Goal: Information Seeking & Learning: Compare options

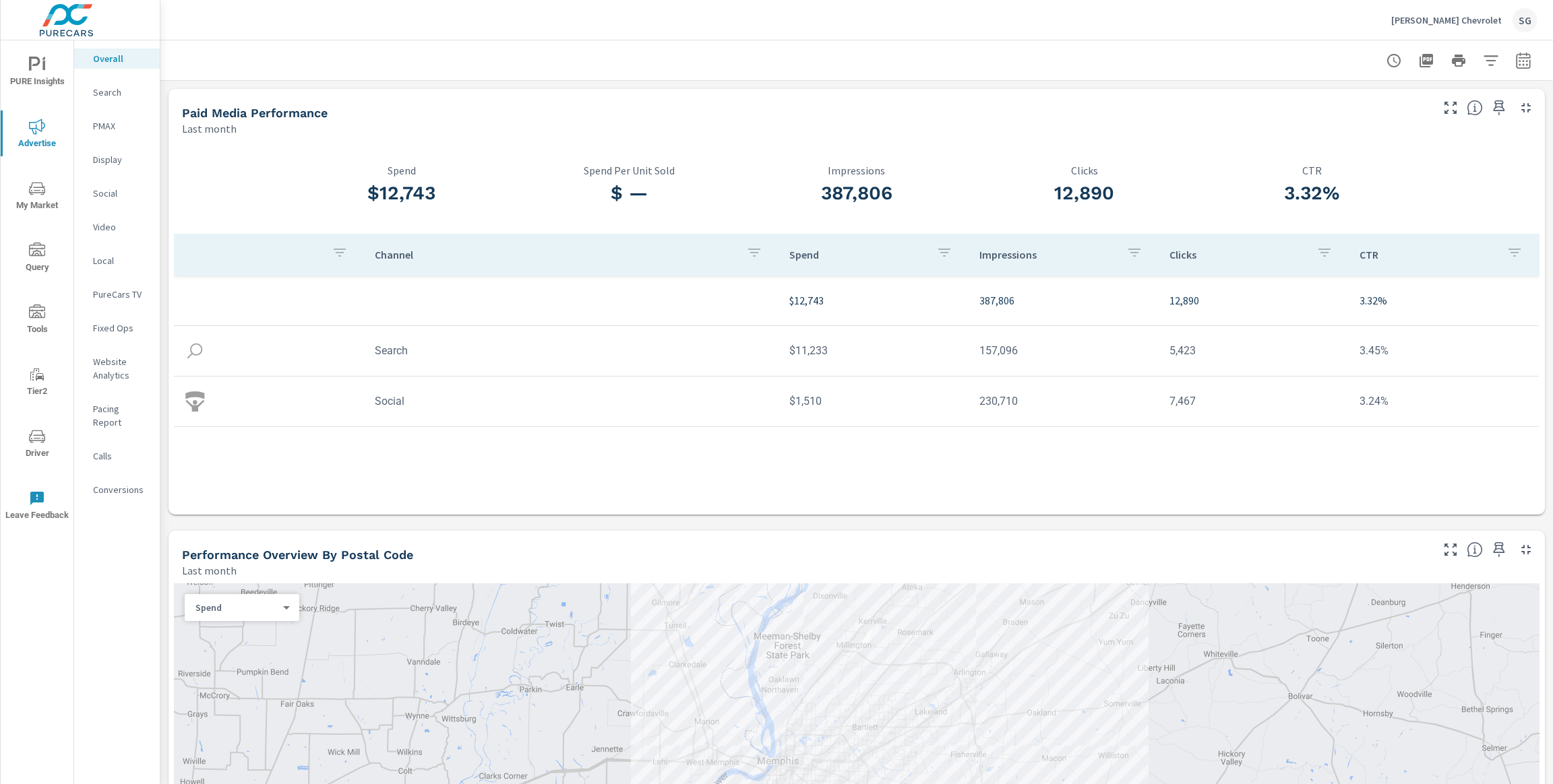
click at [105, 103] on nav "Overall Search PMAX Display Social Video Local PureCars TV Fixed Ops Website An…" at bounding box center [117, 279] width 86 height 478
click at [105, 92] on p "Search" at bounding box center [121, 92] width 56 height 13
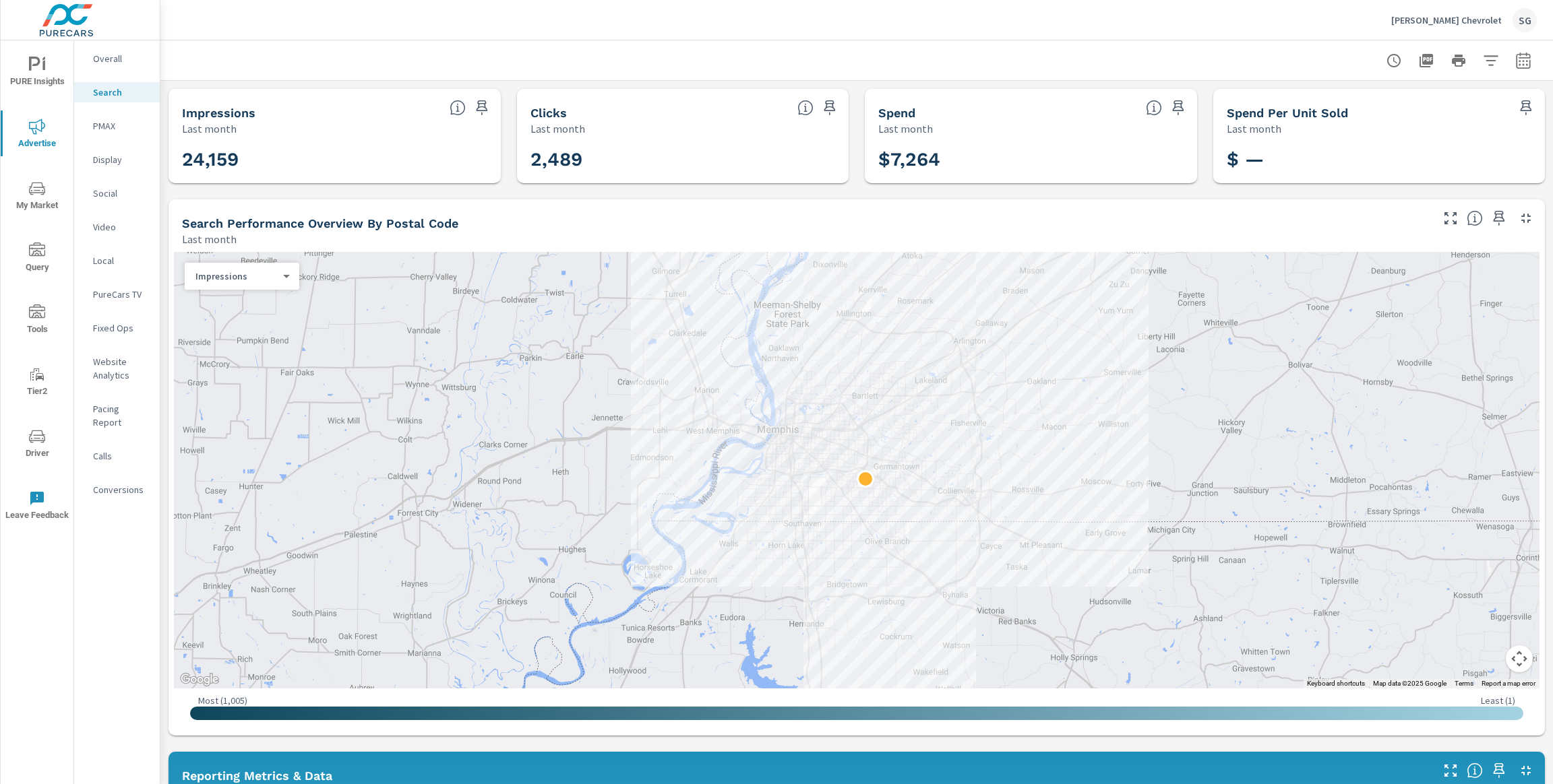
click at [1520, 70] on button "button" at bounding box center [1523, 60] width 27 height 27
select select "Last month"
click at [1415, 149] on p "+ Add comparison" at bounding box center [1429, 152] width 173 height 16
select select "Previous period"
click at [1394, 235] on span "Apply" at bounding box center [1386, 228] width 56 height 13
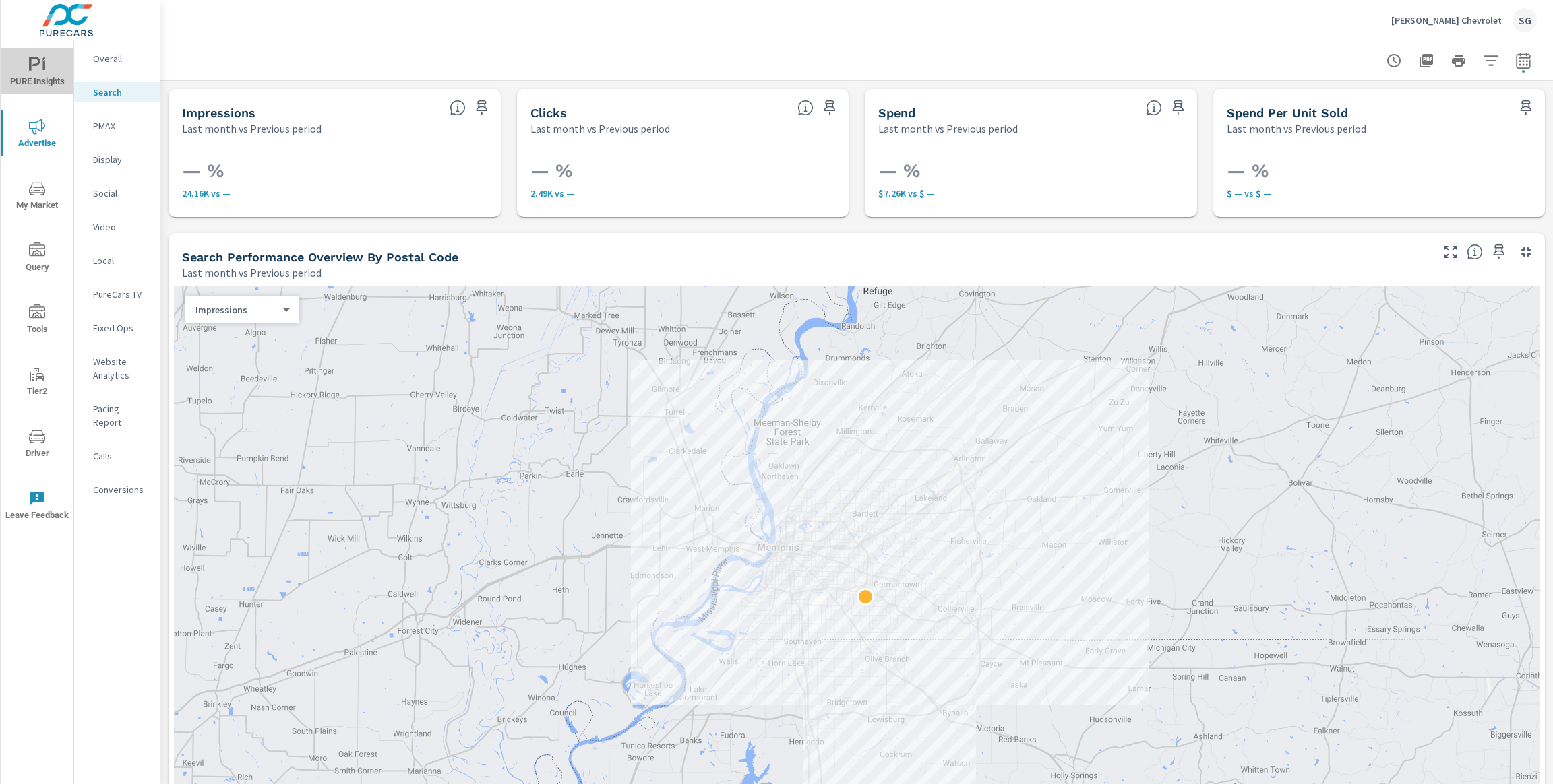
click at [59, 80] on span "PURE Insights" at bounding box center [37, 73] width 65 height 33
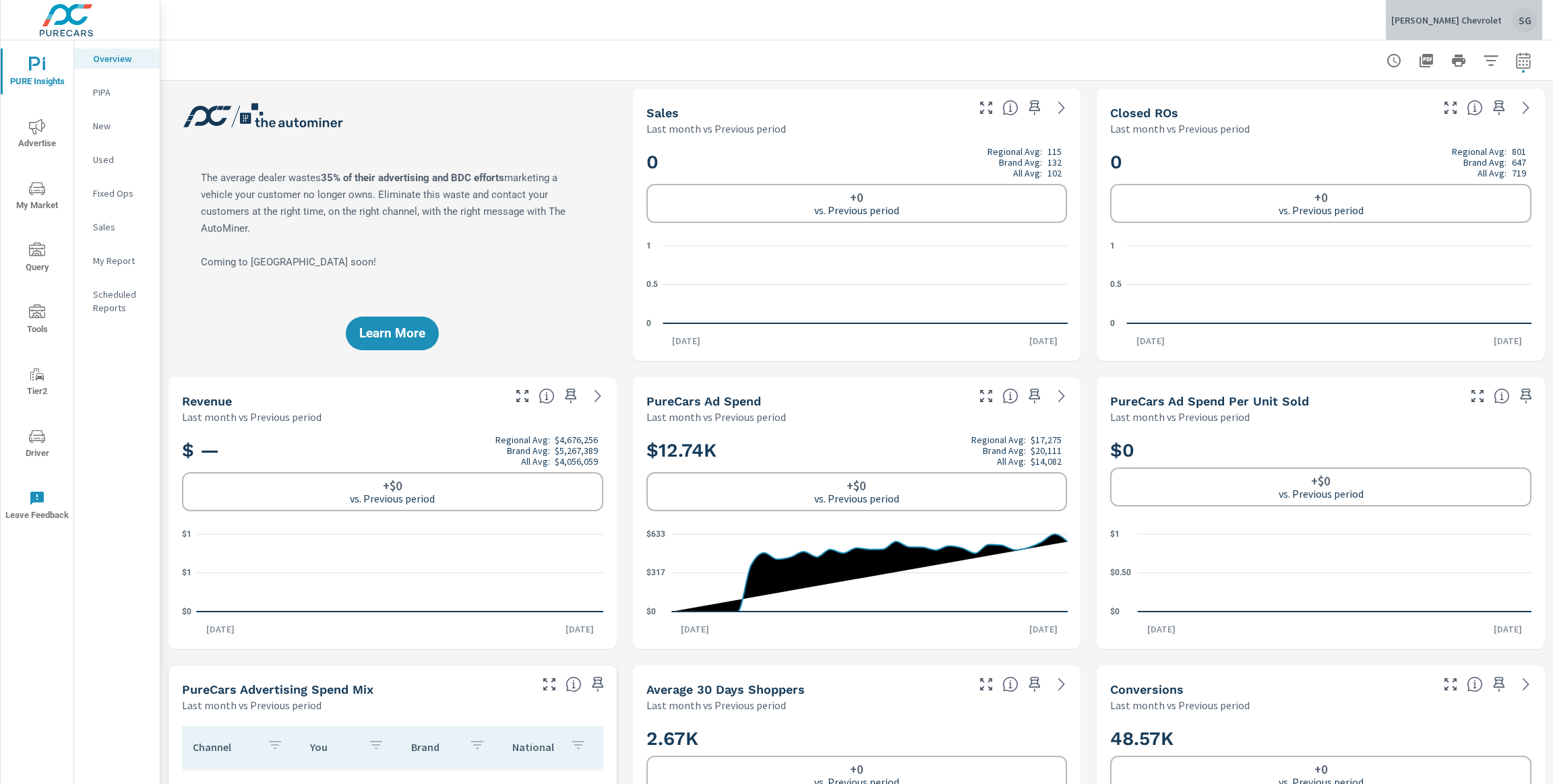
click at [1478, 29] on div "Chuck Hutton Chevrolet SG" at bounding box center [1464, 20] width 146 height 25
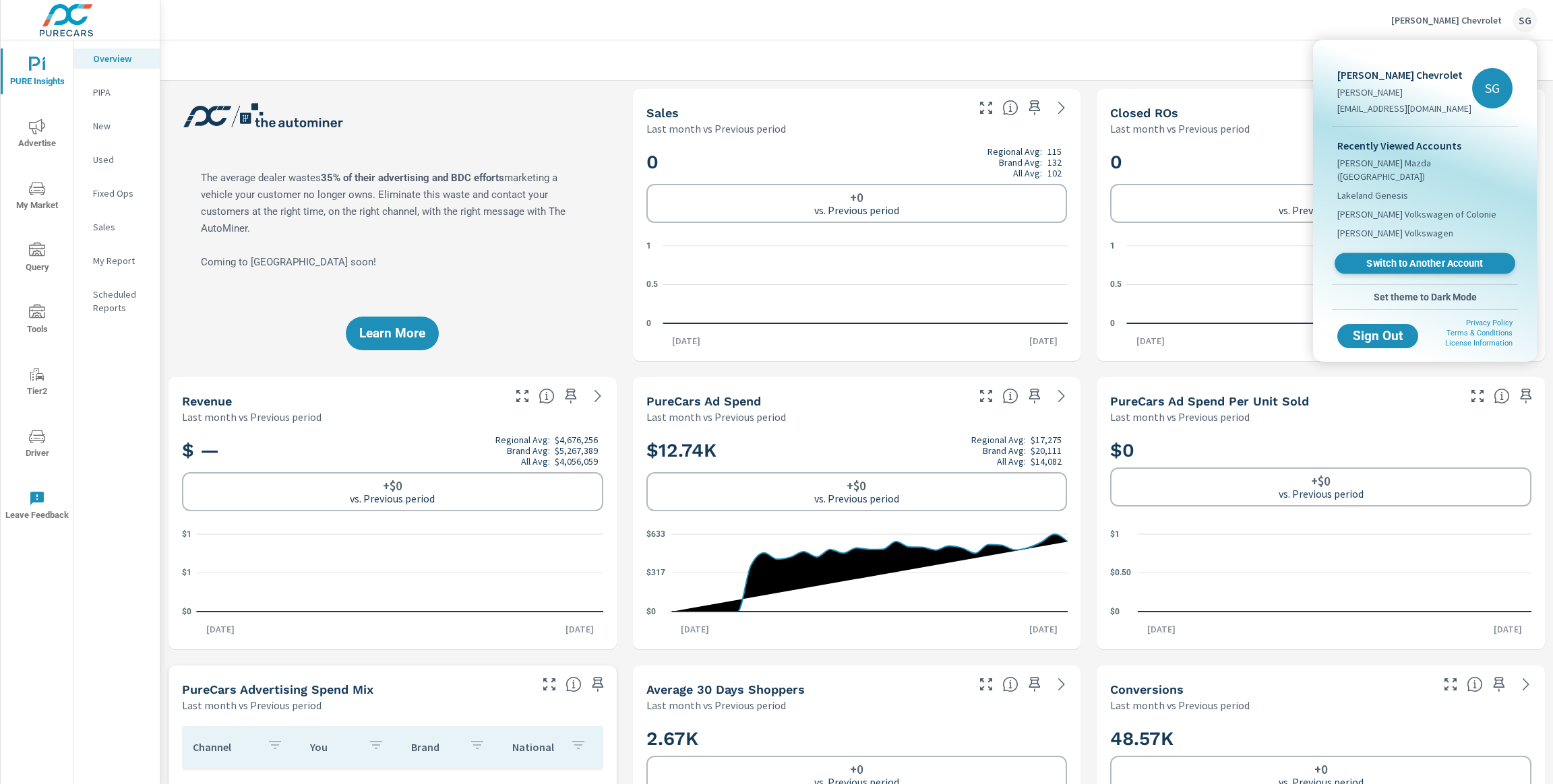
click at [1400, 258] on span "Switch to Another Account" at bounding box center [1425, 264] width 165 height 13
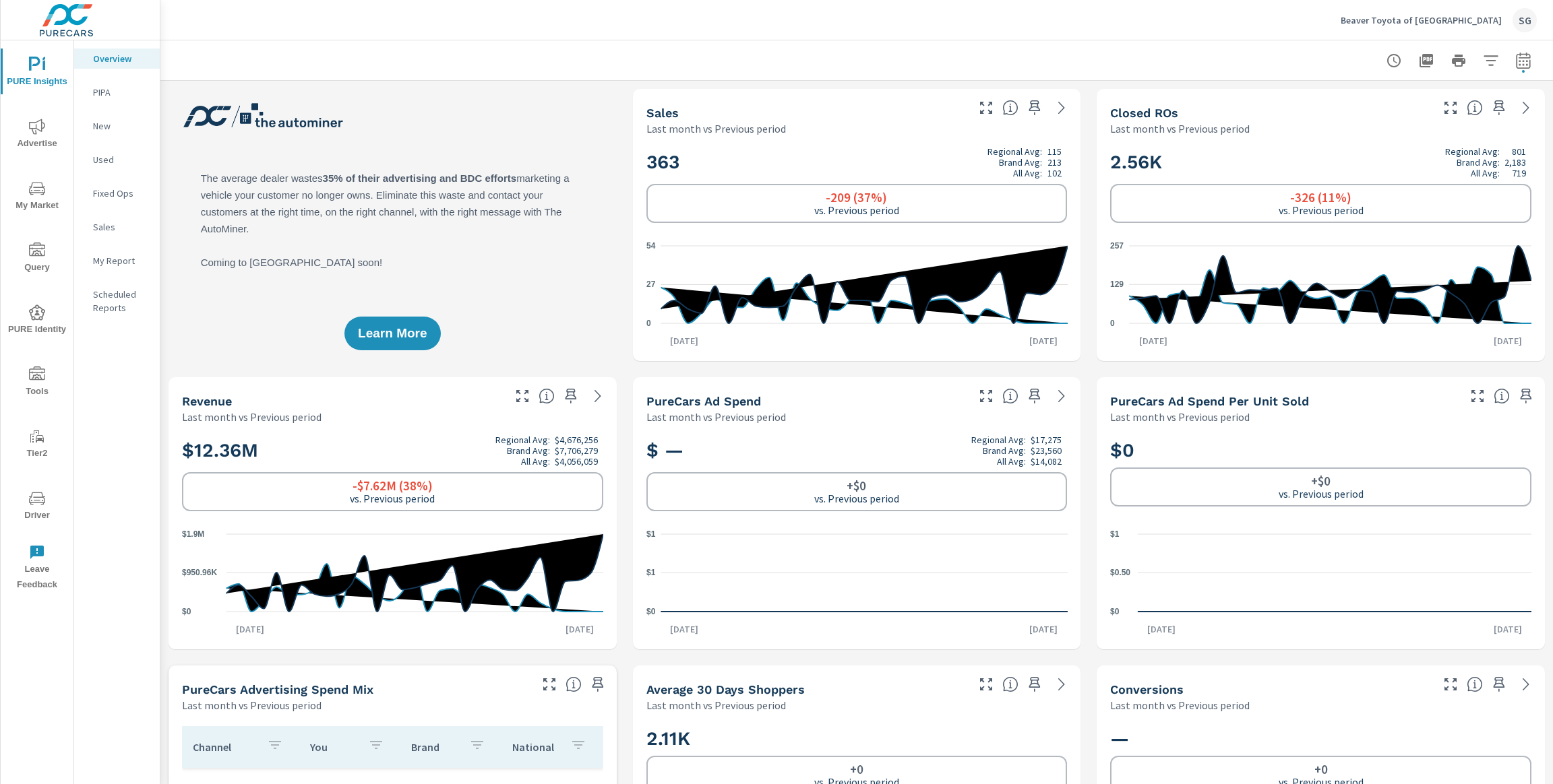
click at [33, 502] on icon "nav menu" at bounding box center [37, 498] width 16 height 13
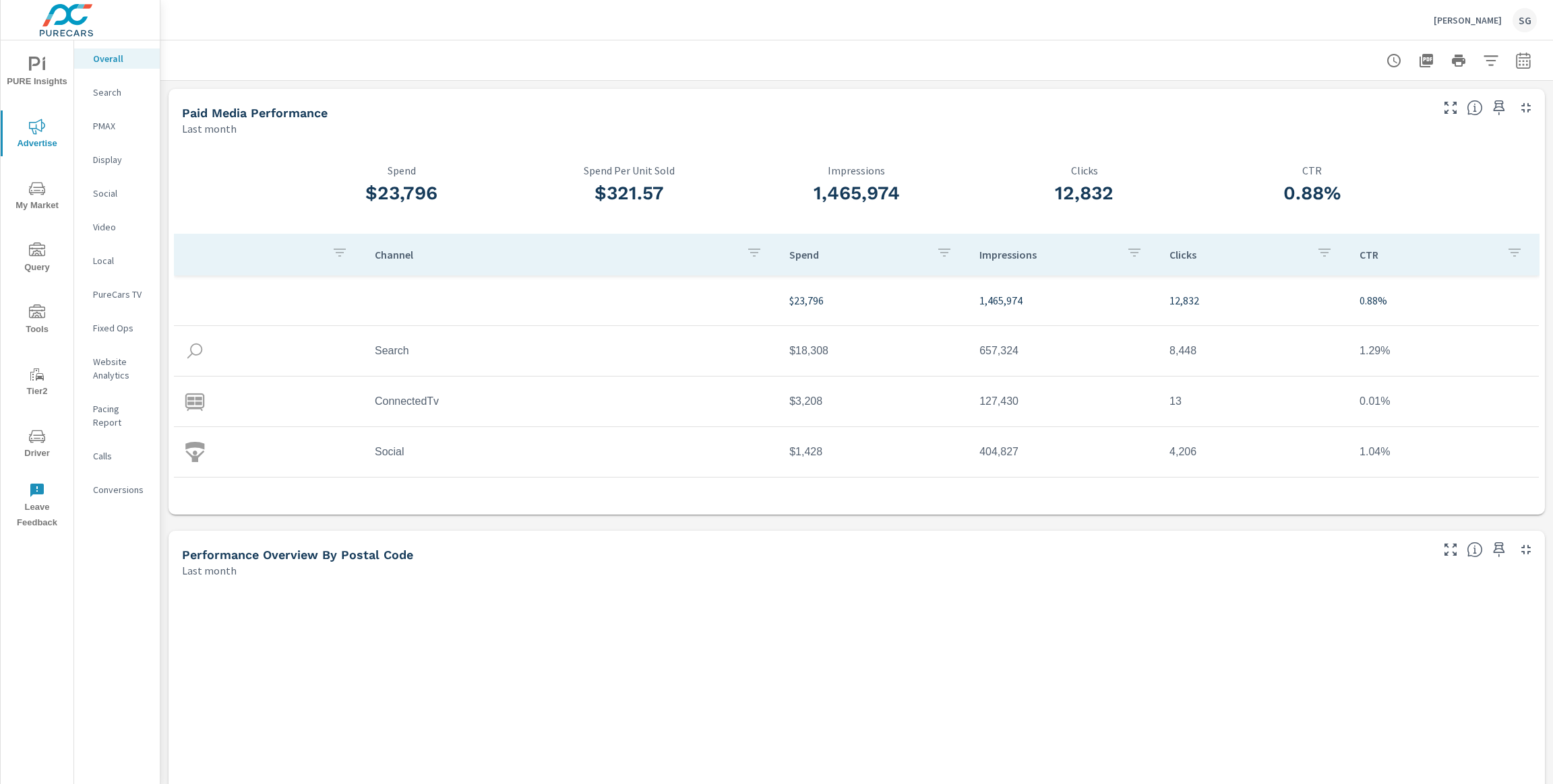
click at [1529, 67] on icon "button" at bounding box center [1523, 59] width 14 height 16
select select "Last month"
click at [1397, 150] on p "+ Add comparison" at bounding box center [1429, 152] width 173 height 16
select select "Previous period"
click at [1381, 228] on span "Apply" at bounding box center [1386, 228] width 56 height 13
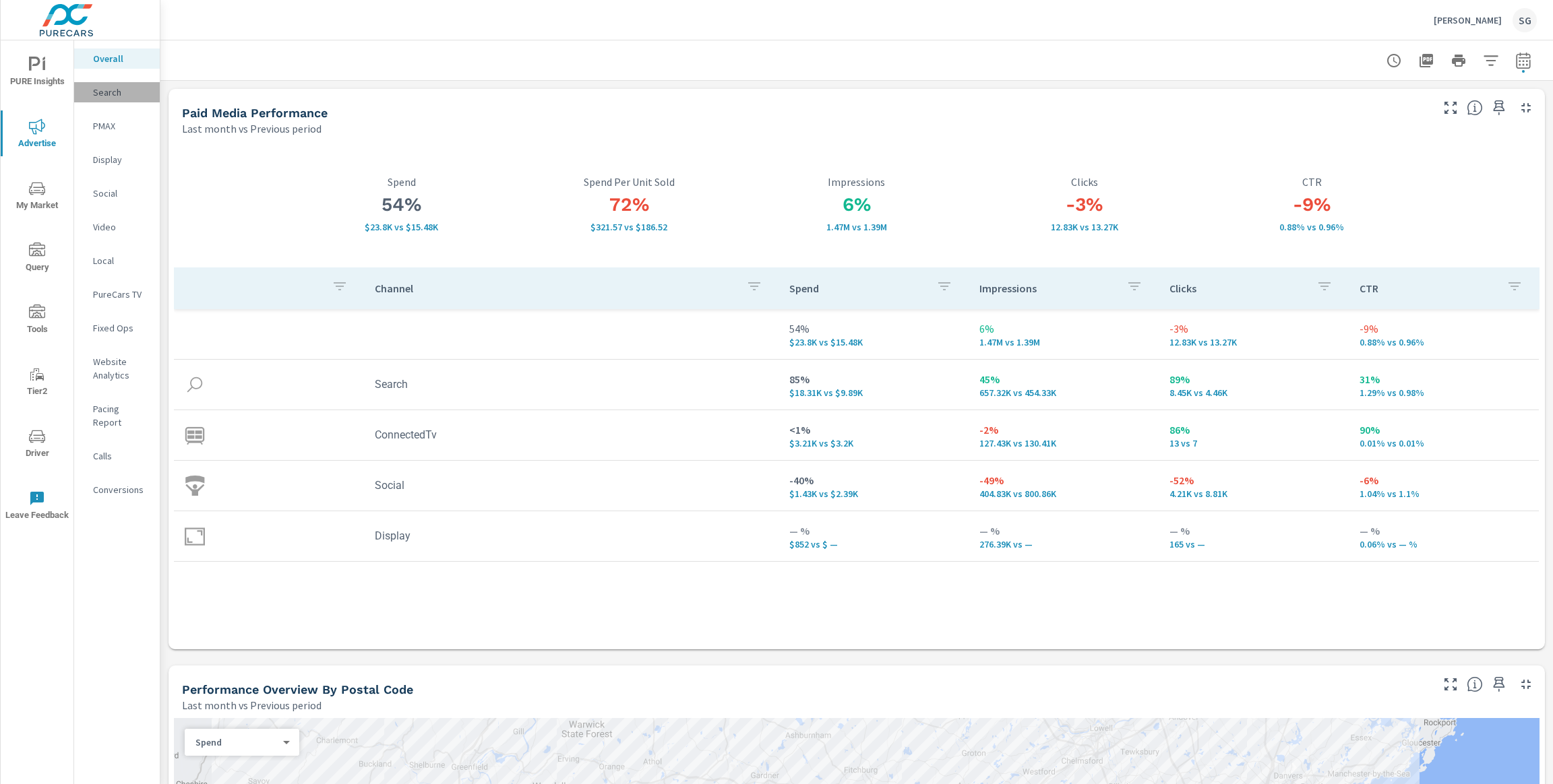
click at [114, 97] on p "Search" at bounding box center [121, 92] width 56 height 13
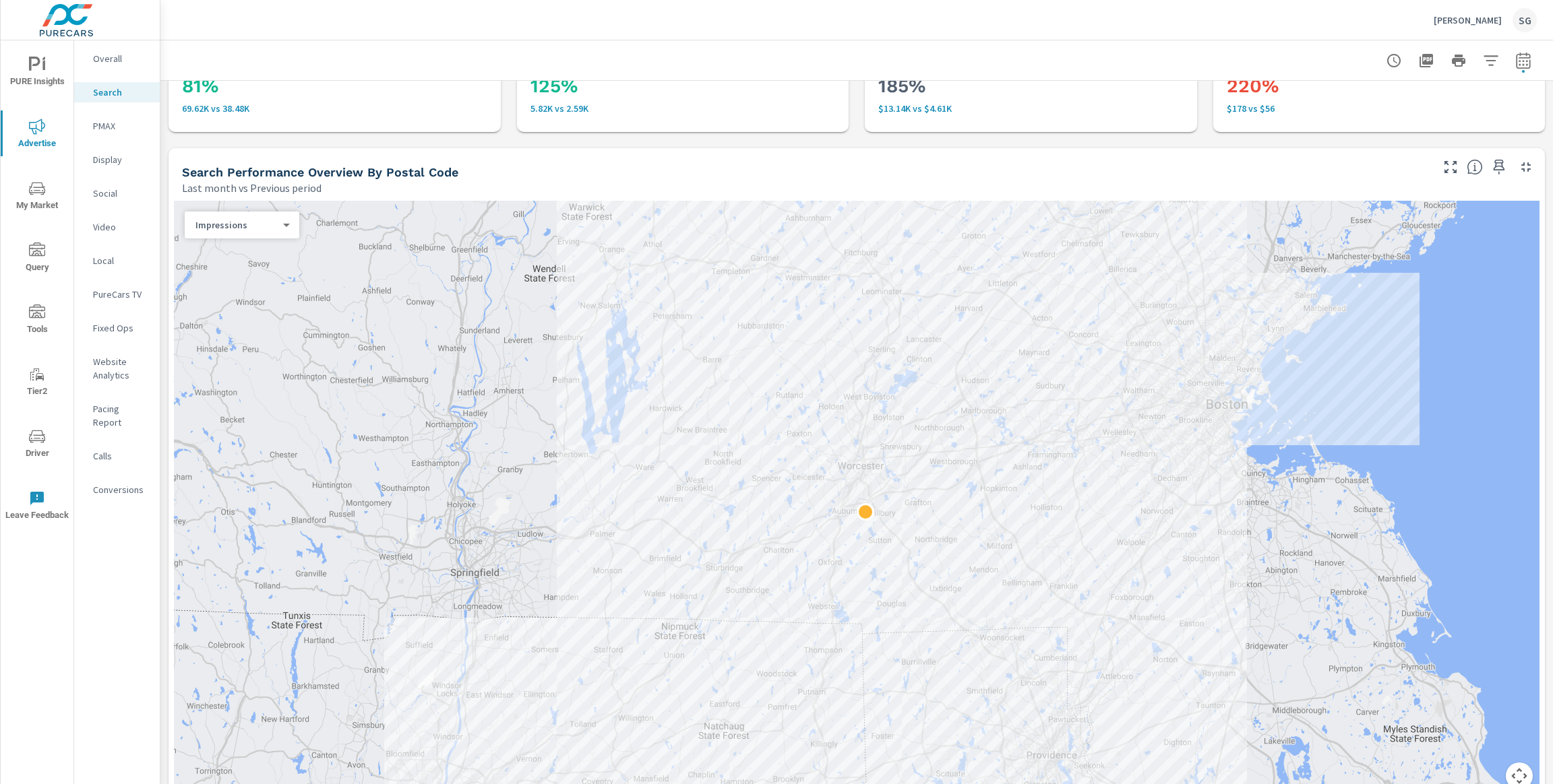
scroll to position [77, 0]
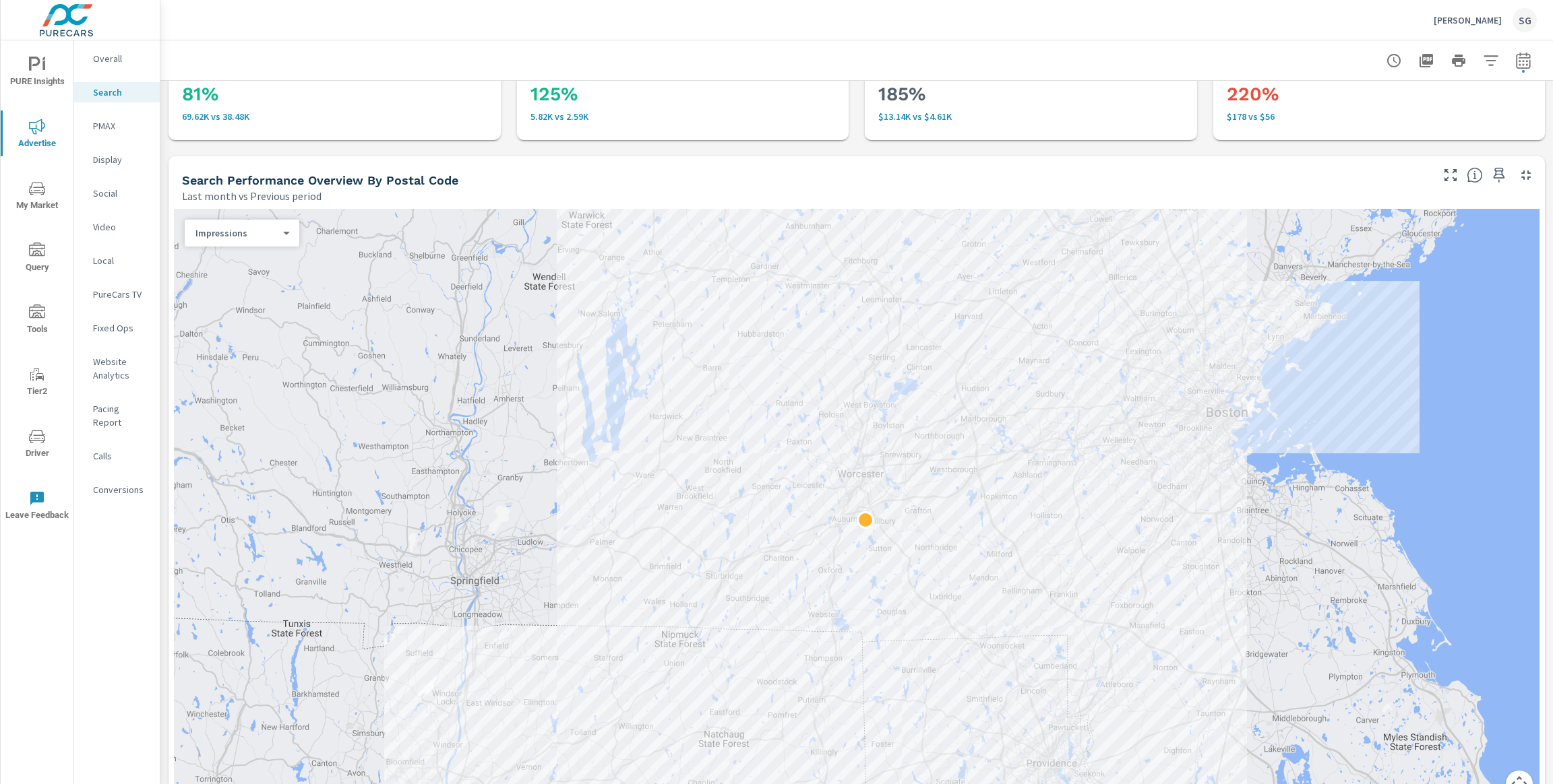
click at [273, 242] on div "Impressions 0 ​" at bounding box center [242, 233] width 114 height 27
click at [281, 233] on body "PURE Insights Advertise My Market Query Tools Tier2 Driver Leave Feedback Overa…" at bounding box center [776, 392] width 1553 height 784
click at [254, 280] on li "Spend" at bounding box center [236, 275] width 104 height 21
click at [267, 234] on body "PURE Insights Advertise My Market Query Tools Tier2 Driver Leave Feedback Overa…" at bounding box center [776, 392] width 1553 height 784
click at [233, 144] on div at bounding box center [776, 392] width 1553 height 784
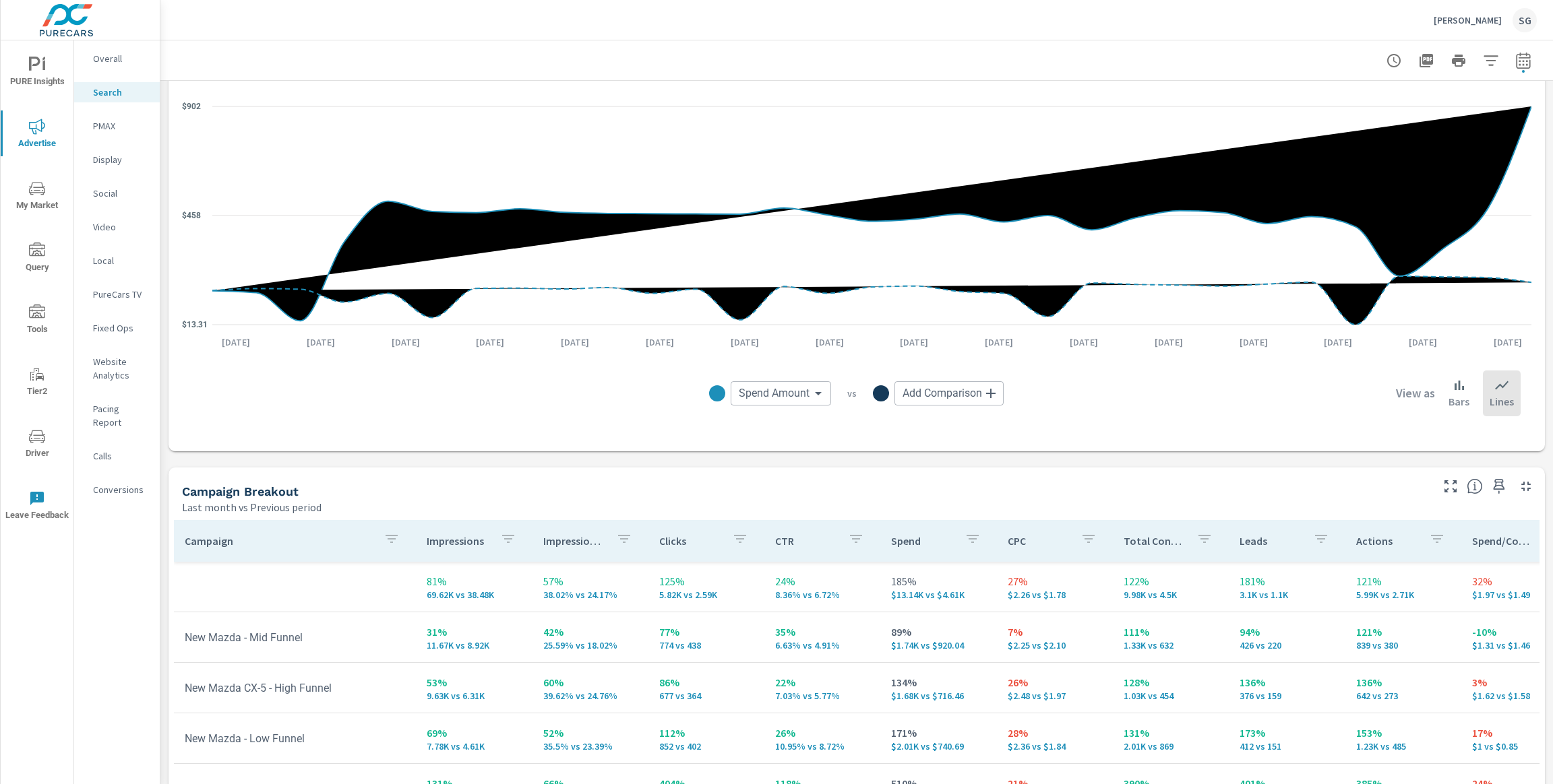
scroll to position [1171, 0]
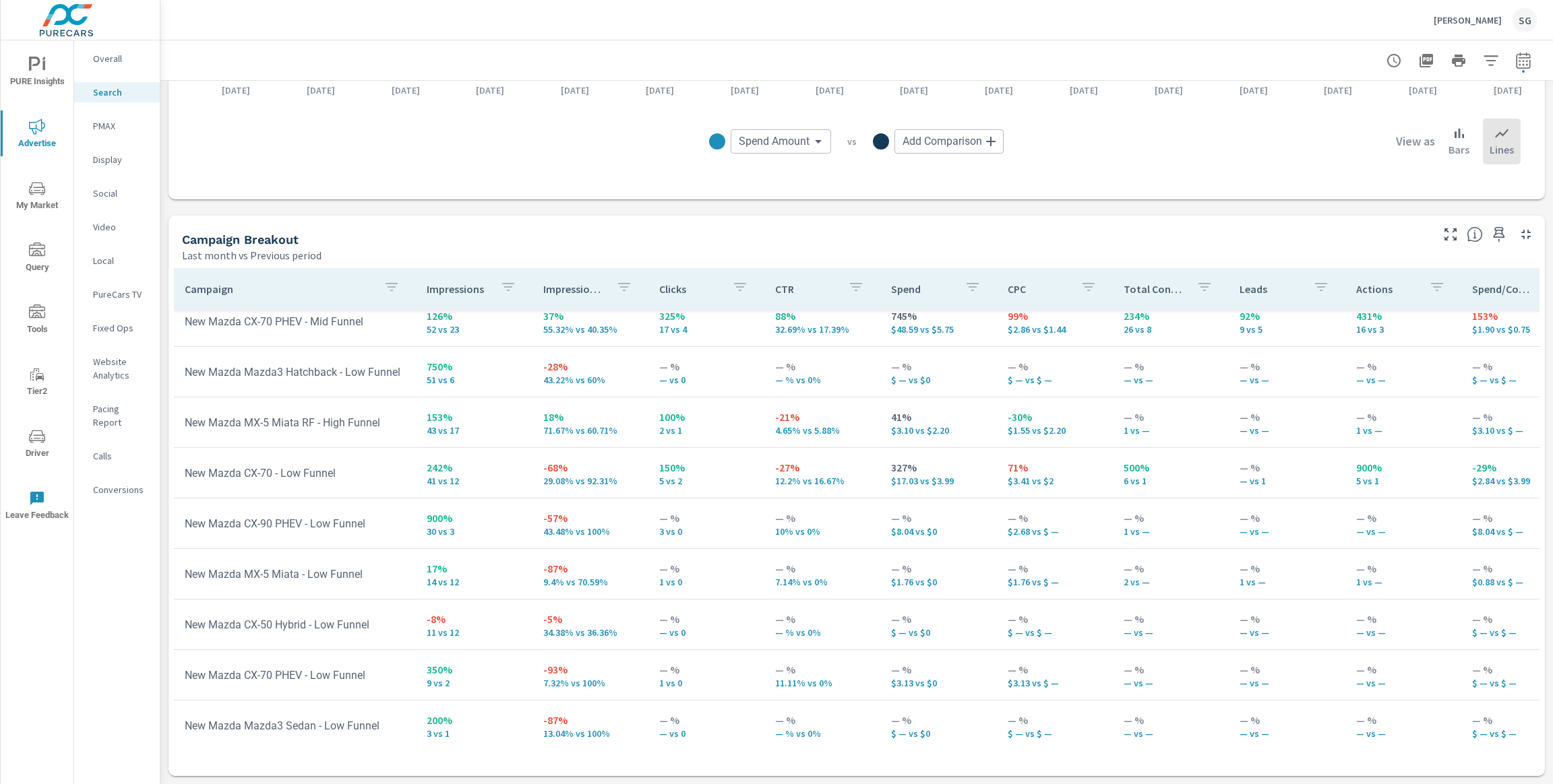
scroll to position [1581, 0]
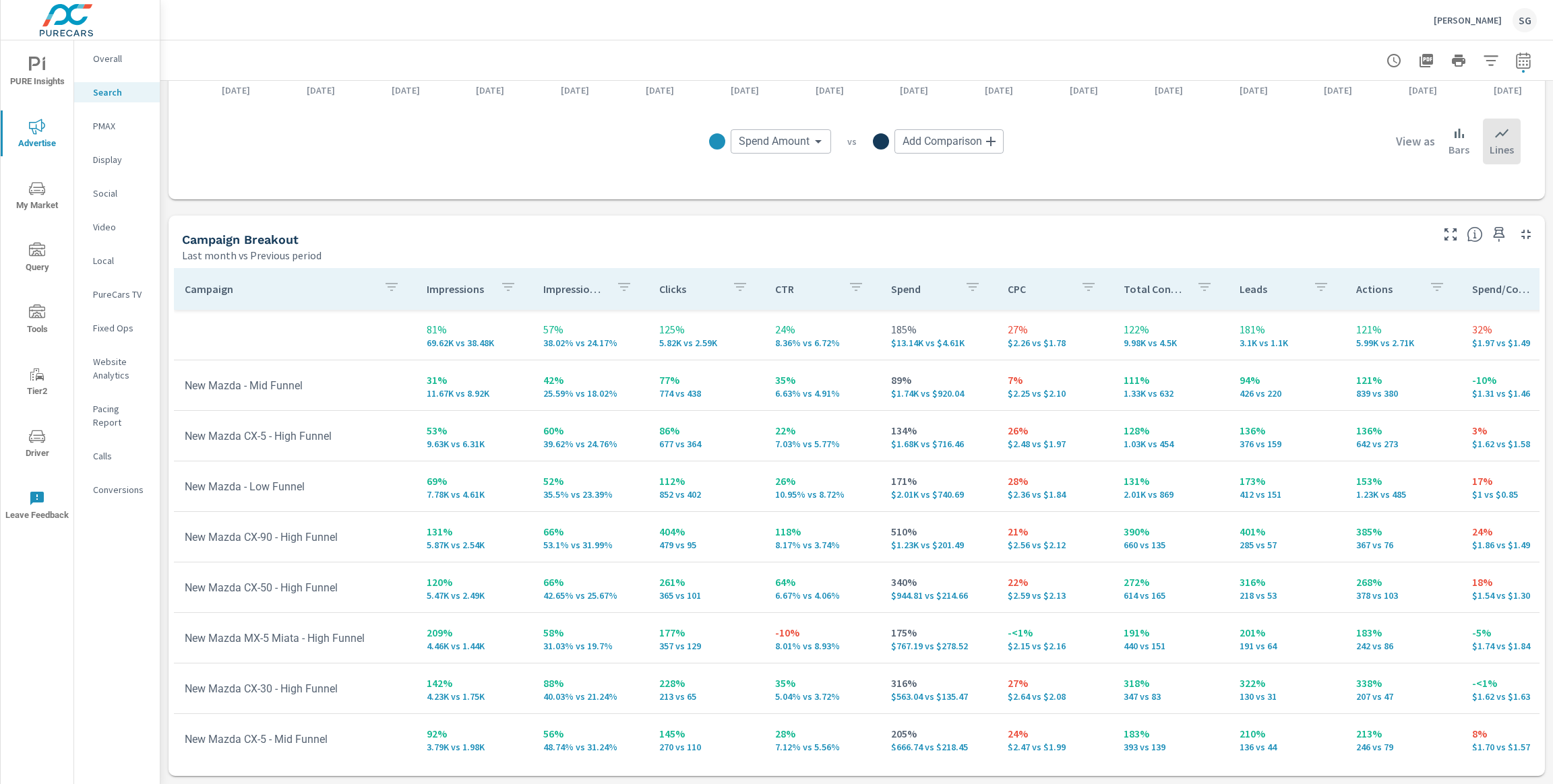
click at [112, 128] on p "PMAX" at bounding box center [121, 125] width 56 height 13
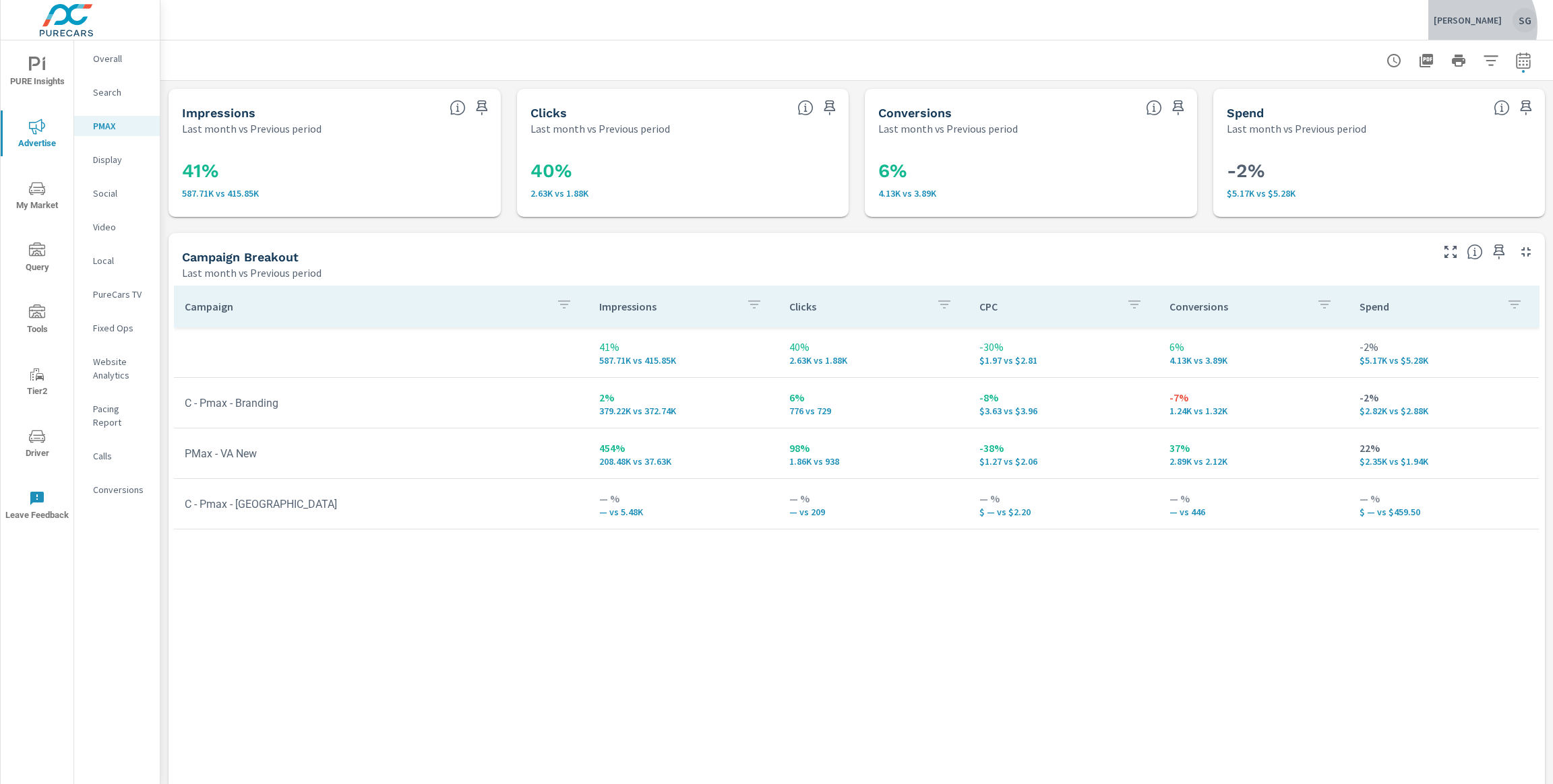
click at [1482, 27] on div "[PERSON_NAME] SG" at bounding box center [1485, 20] width 103 height 25
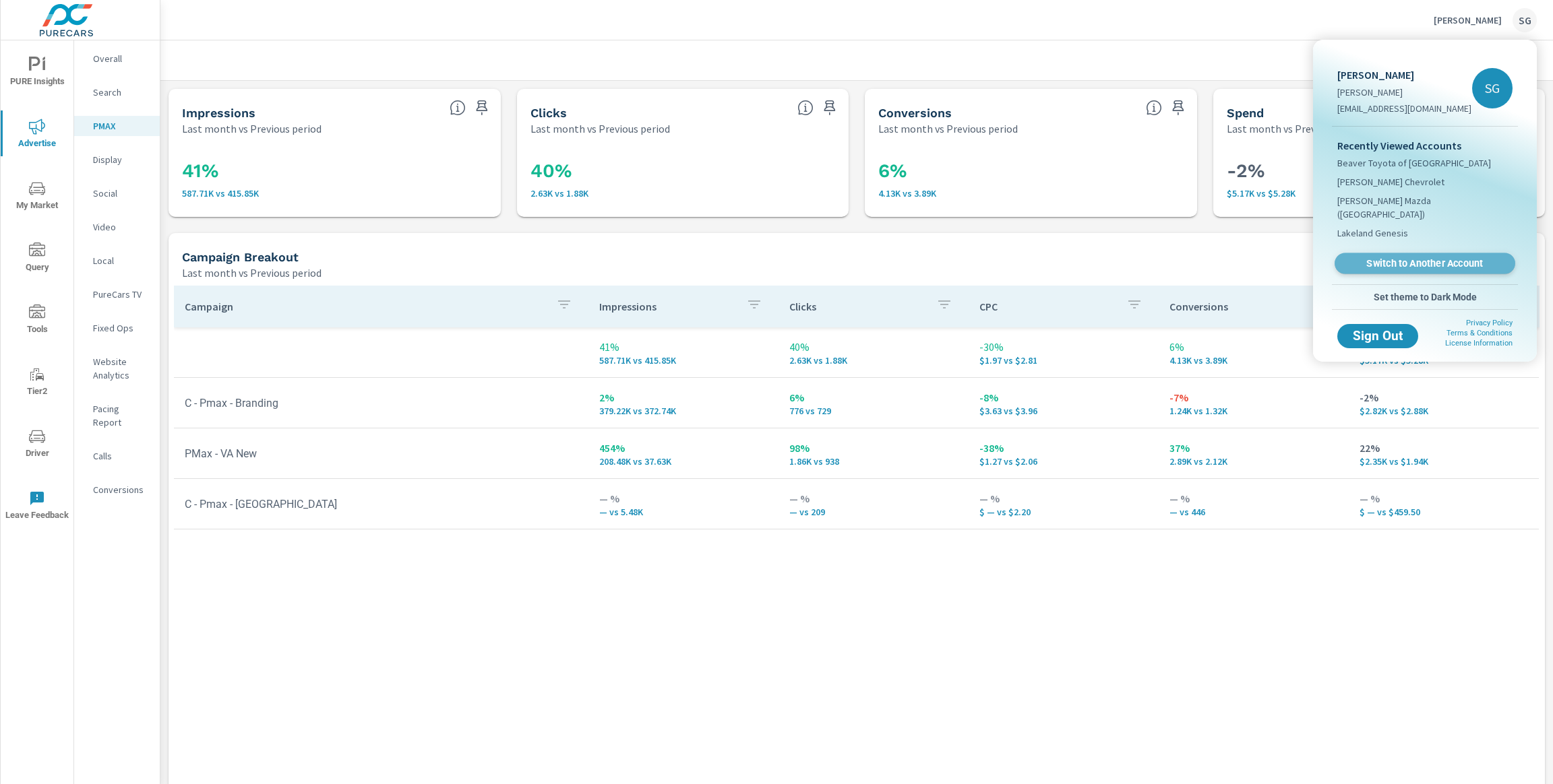
click at [1439, 258] on span "Switch to Another Account" at bounding box center [1425, 264] width 165 height 13
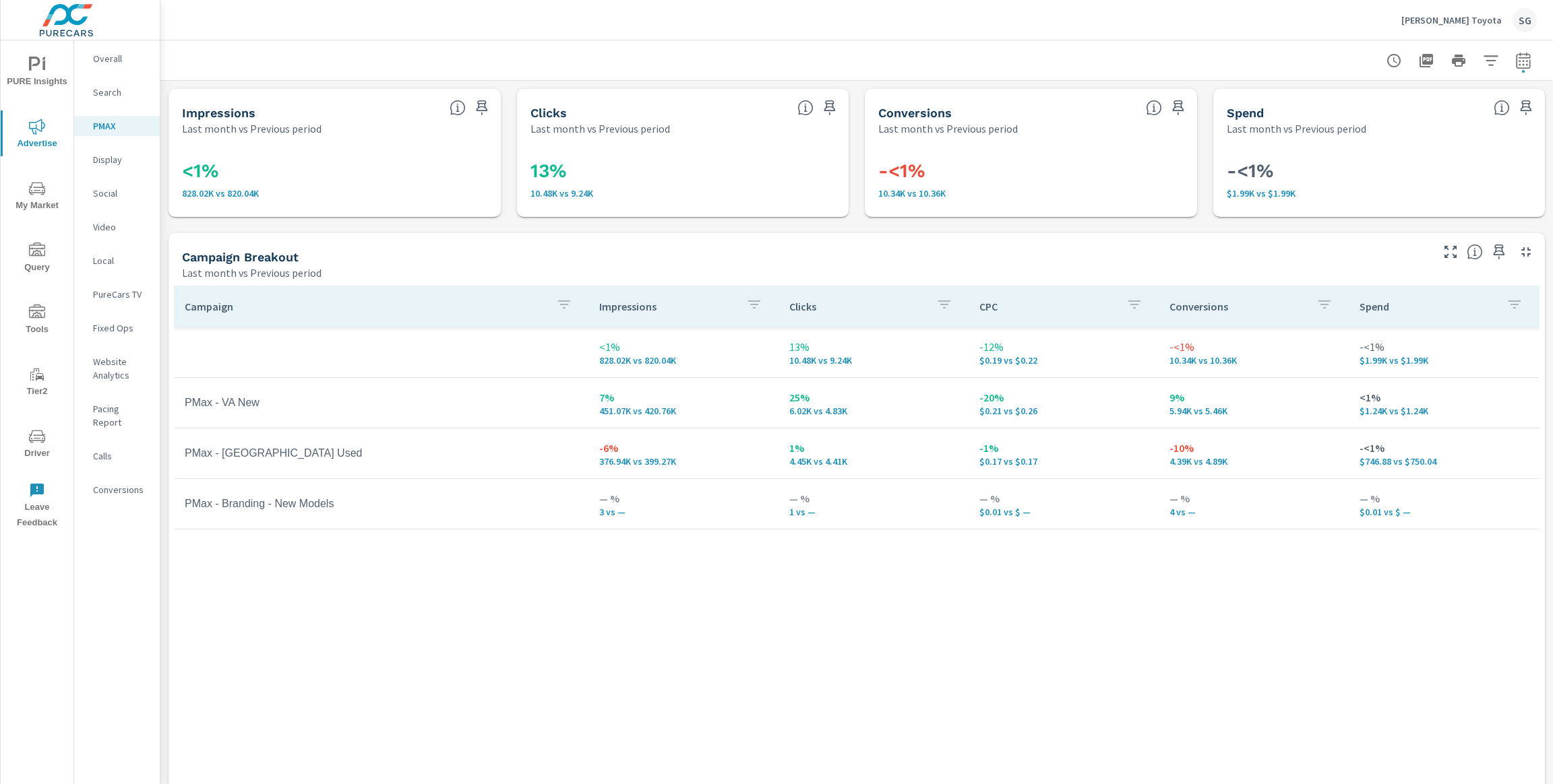
click at [45, 432] on span "Driver" at bounding box center [37, 445] width 65 height 33
